Goal: Find specific page/section: Find specific page/section

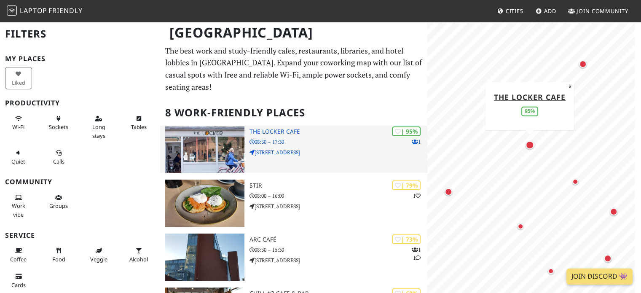
click at [358, 156] on div "| 95% 1 The Locker Cafe 08:30 – 17:30 54 King Street" at bounding box center [338, 149] width 178 height 47
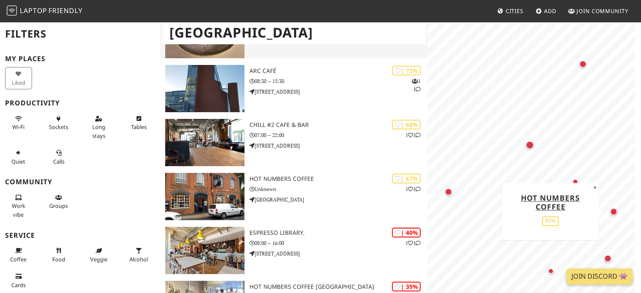
scroll to position [211, 0]
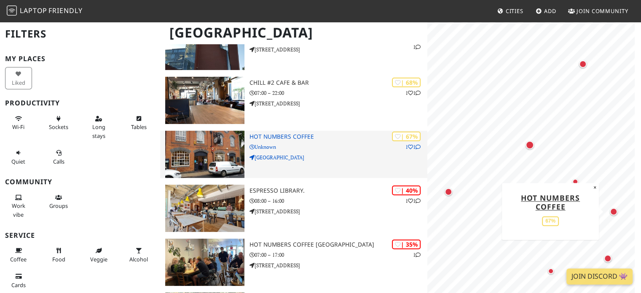
click at [339, 161] on div "| 67% 1 1 Hot Numbers Coffee Unknown Gwydir Street" at bounding box center [338, 154] width 178 height 47
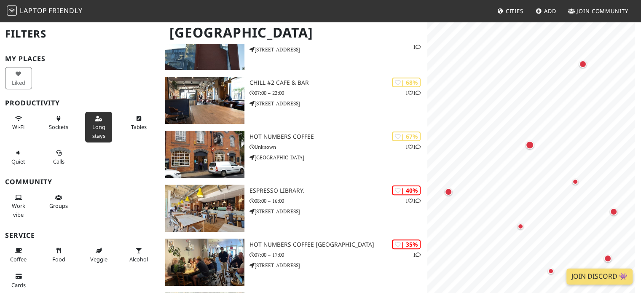
click at [92, 125] on span "Long stays" at bounding box center [98, 131] width 13 height 16
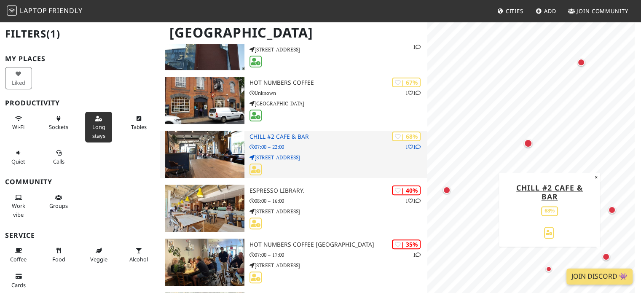
click at [285, 169] on div at bounding box center [338, 169] width 178 height 13
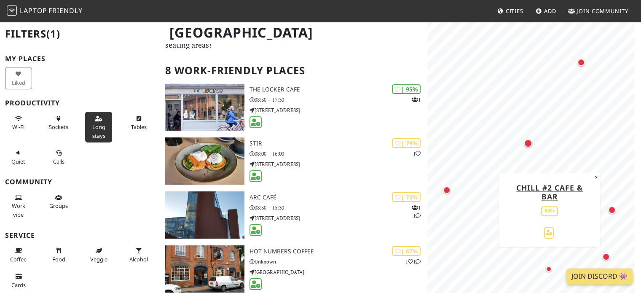
scroll to position [42, 0]
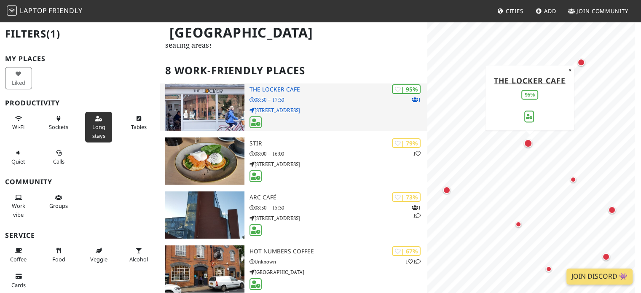
click at [381, 100] on p "08:30 – 17:30" at bounding box center [338, 100] width 178 height 8
click at [329, 107] on p "54 King Street" at bounding box center [338, 110] width 178 height 8
click at [276, 89] on h3 "The Locker Cafe" at bounding box center [338, 89] width 178 height 7
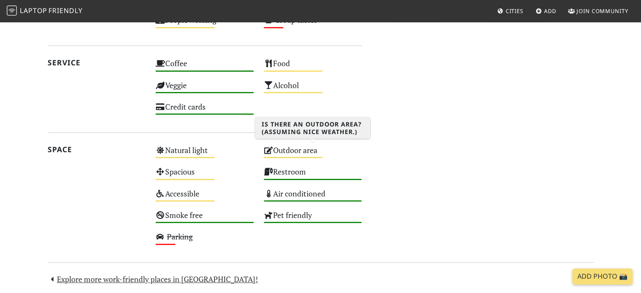
scroll to position [502, 0]
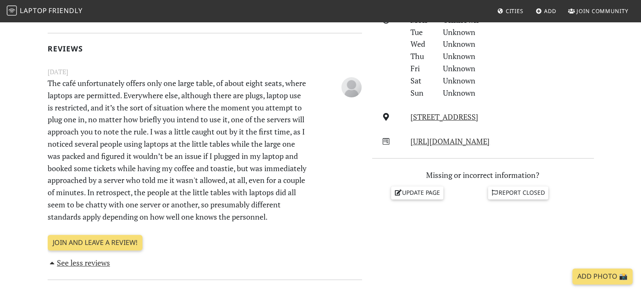
scroll to position [253, 0]
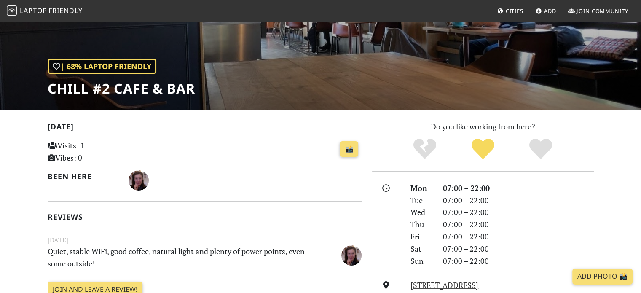
scroll to position [72, 0]
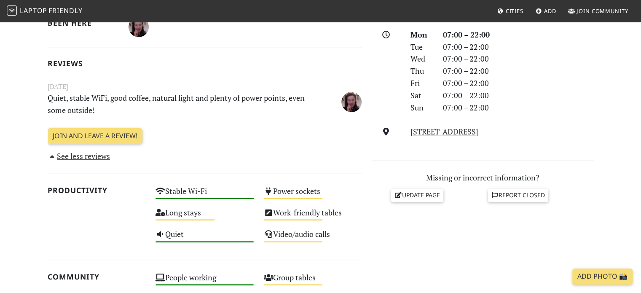
scroll to position [253, 0]
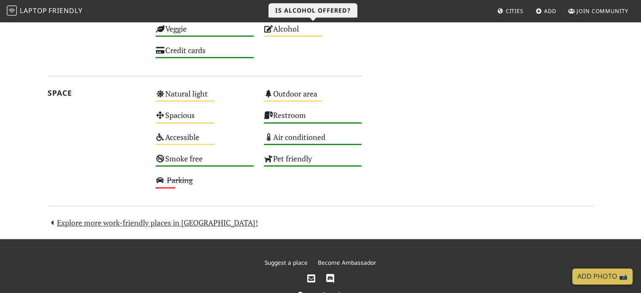
scroll to position [502, 0]
